Goal: Information Seeking & Learning: Learn about a topic

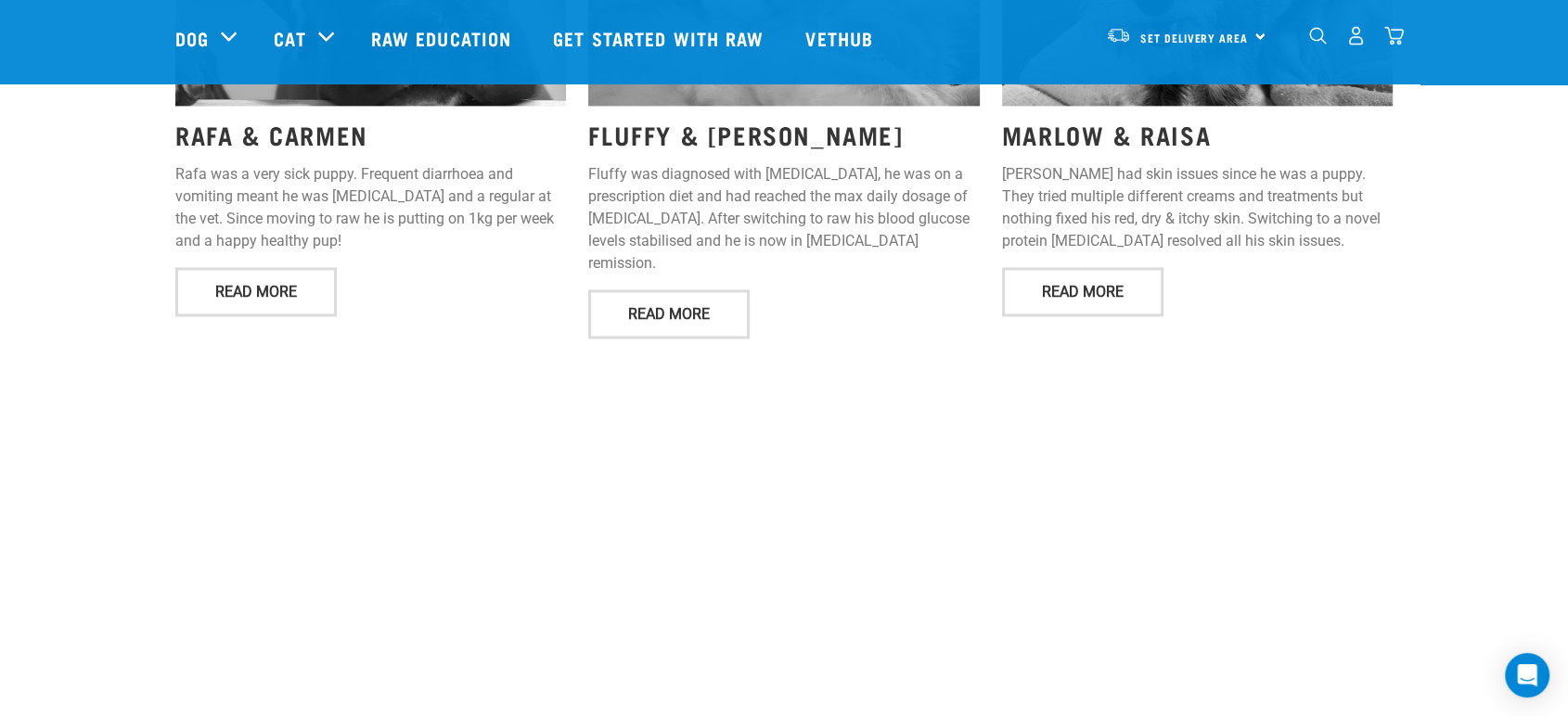
scroll to position [2784, 0]
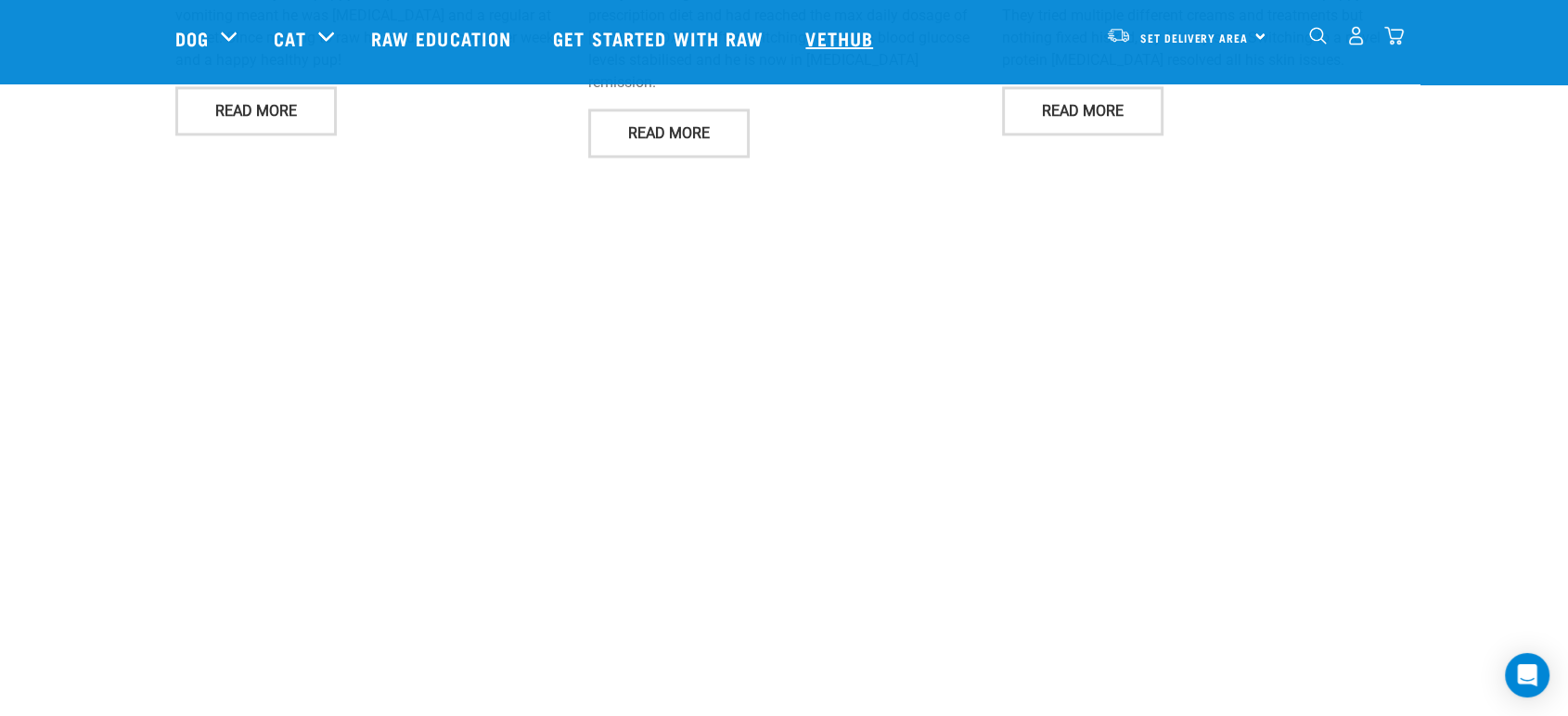
click at [867, 30] on link "Vethub" at bounding box center [842, 38] width 110 height 74
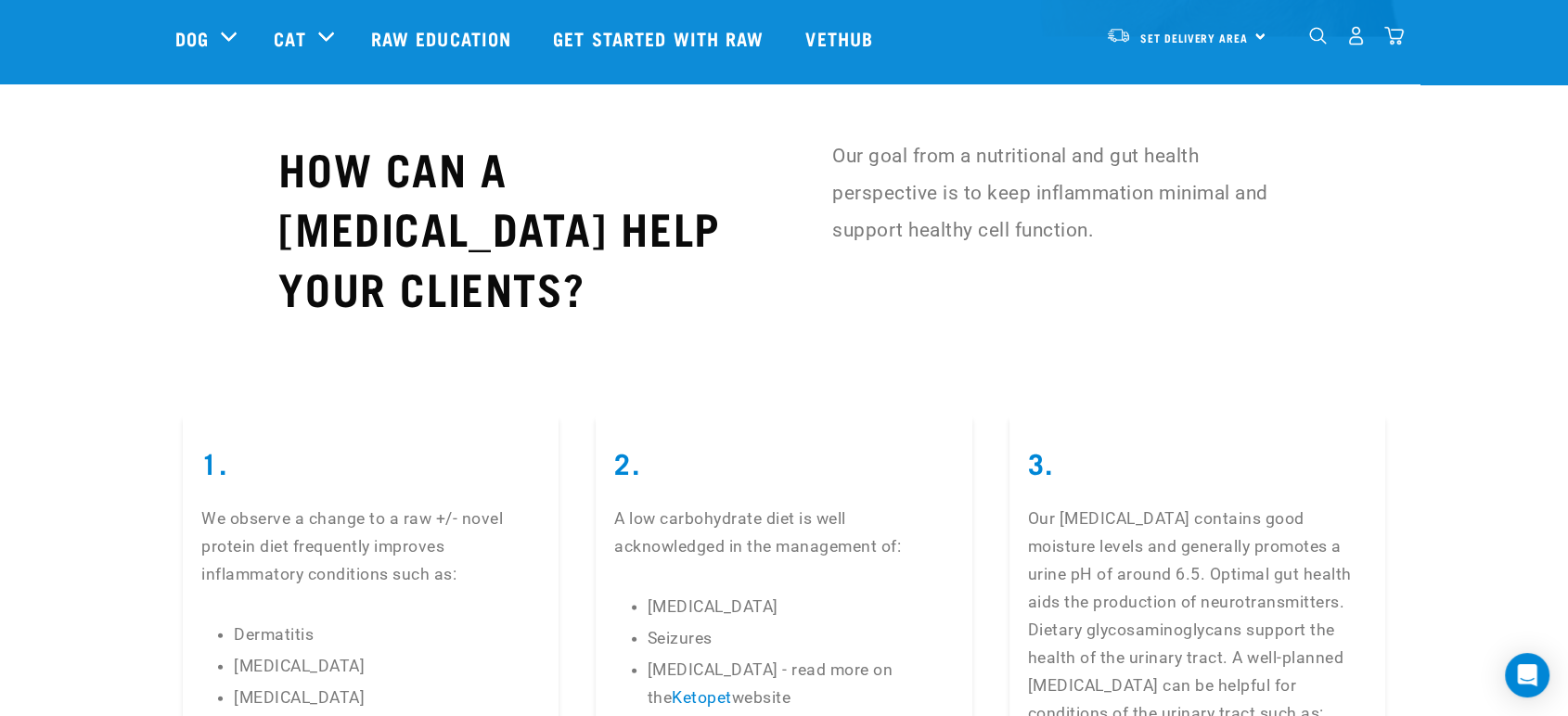
scroll to position [3987, 0]
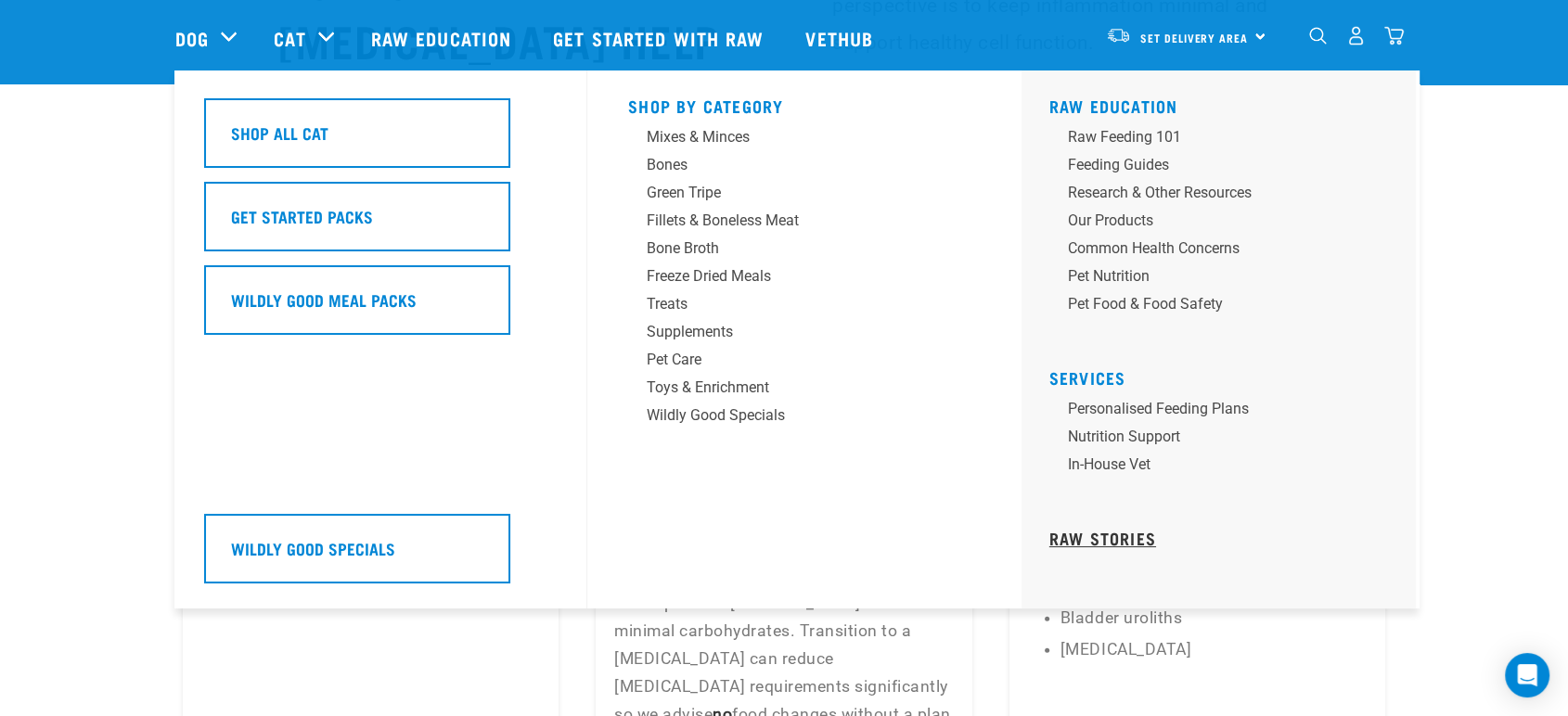
click at [1138, 533] on link "Raw Stories" at bounding box center [1103, 538] width 107 height 9
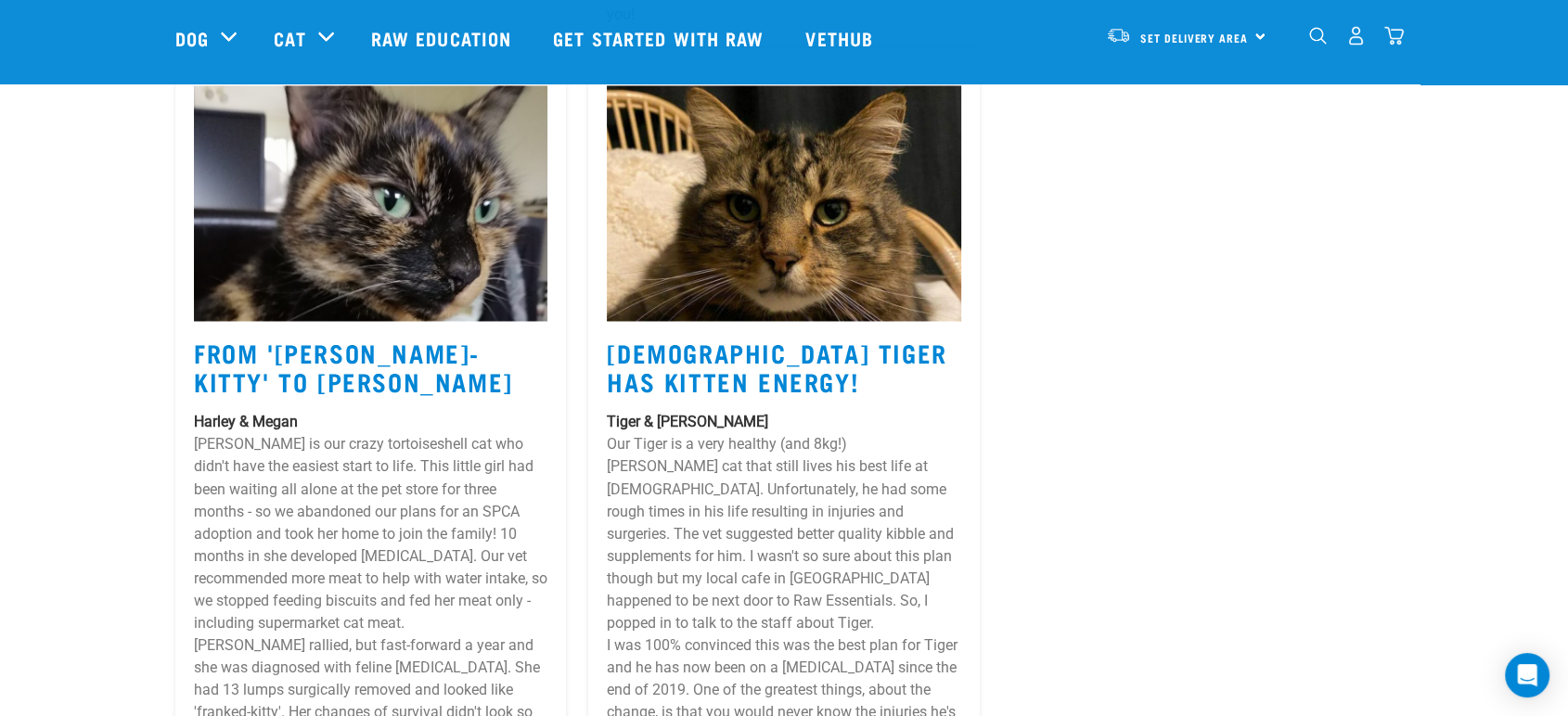
scroll to position [3230, 0]
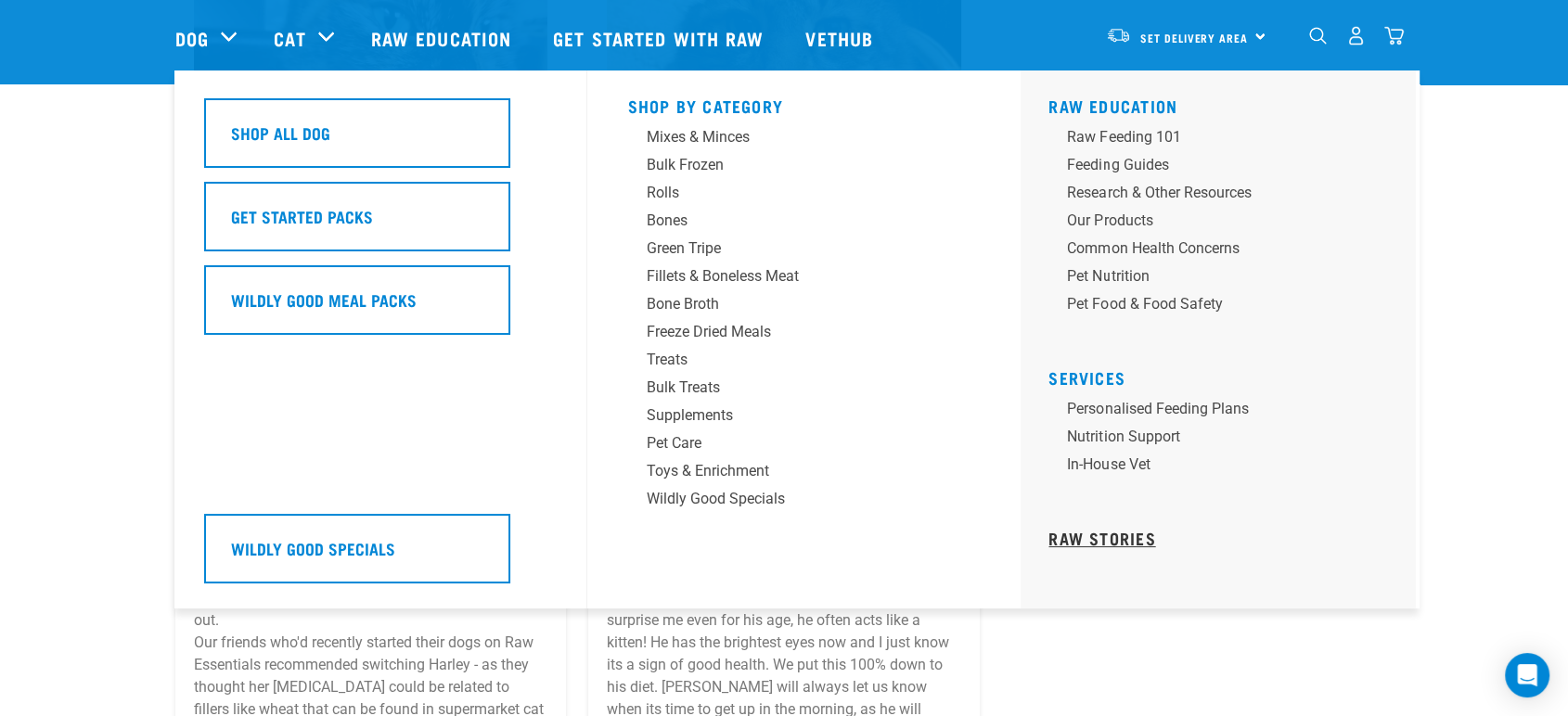
click at [1122, 535] on link "Raw Stories" at bounding box center [1102, 538] width 107 height 9
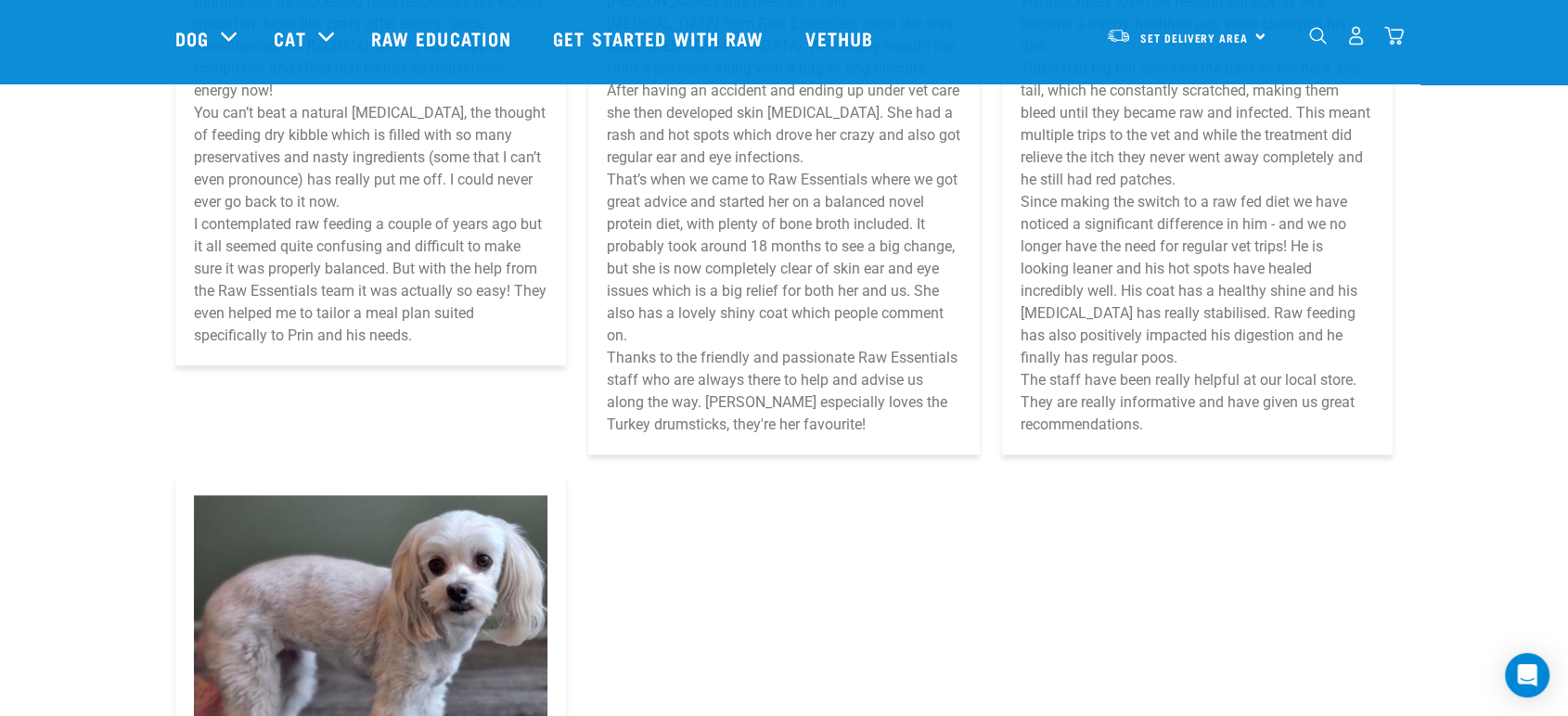
scroll to position [8317, 0]
